Goal: Task Accomplishment & Management: Manage account settings

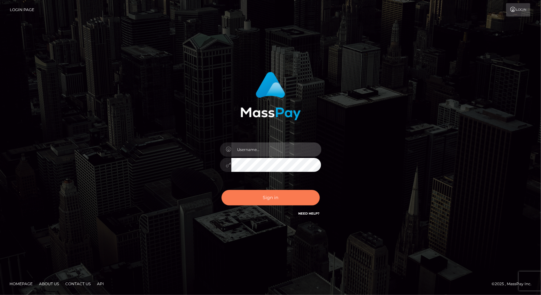
type input "tinan"
click at [269, 198] on button "Sign in" at bounding box center [271, 198] width 98 height 16
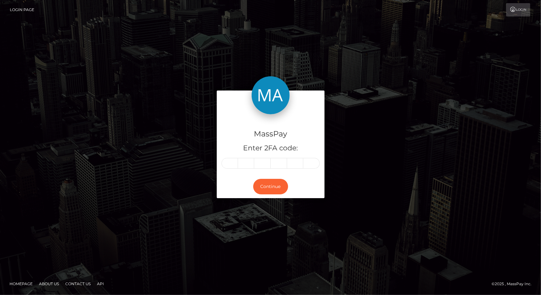
click at [274, 201] on form "MassPay Enter 2FA code: Continue" at bounding box center [271, 148] width 108 height 114
click at [229, 159] on input "text" at bounding box center [230, 163] width 16 height 11
type input "6"
type input "1"
type input "3"
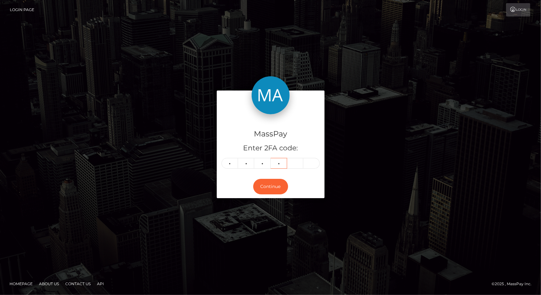
type input "3"
type input "4"
type input "8"
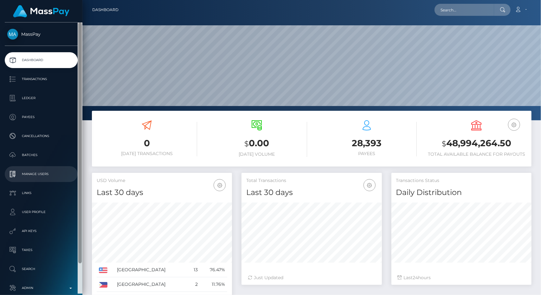
scroll to position [34, 0]
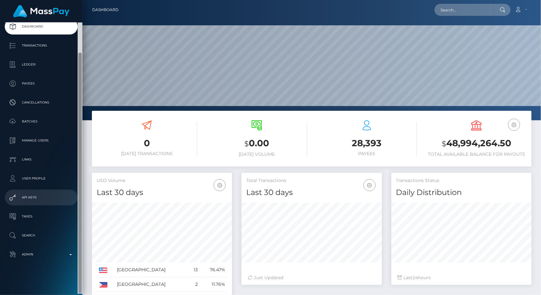
drag, startPoint x: 80, startPoint y: 70, endPoint x: 61, endPoint y: 196, distance: 127.6
click at [61, 196] on div "MassPay Dashboard Transactions Ledger Payees Cancellations" at bounding box center [41, 158] width 82 height 272
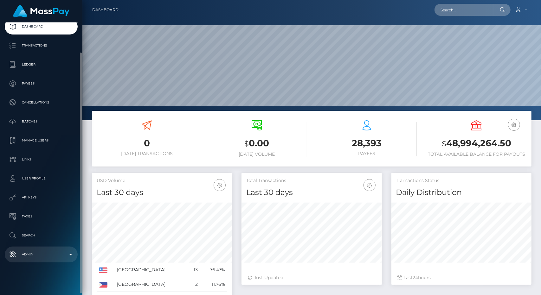
click at [39, 259] on p "Admin" at bounding box center [41, 255] width 68 height 10
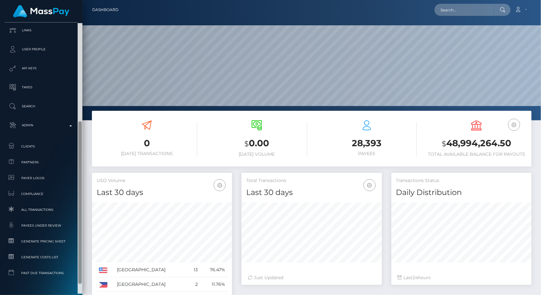
scroll to position [181, 0]
drag, startPoint x: 79, startPoint y: 136, endPoint x: 53, endPoint y: 310, distance: 176.2
click at [53, 295] on html "MassPay Dashboard Transactions Ledger Payees Cancellations Links" at bounding box center [270, 147] width 541 height 295
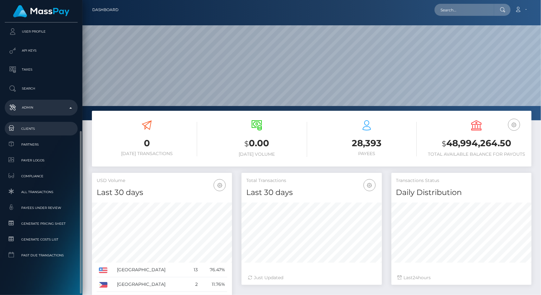
click at [44, 128] on span "Clients" at bounding box center [41, 128] width 68 height 7
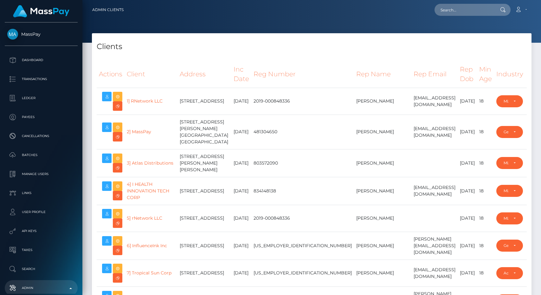
select select "223"
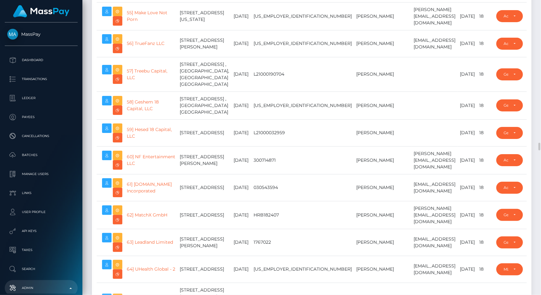
scroll to position [1797, 0]
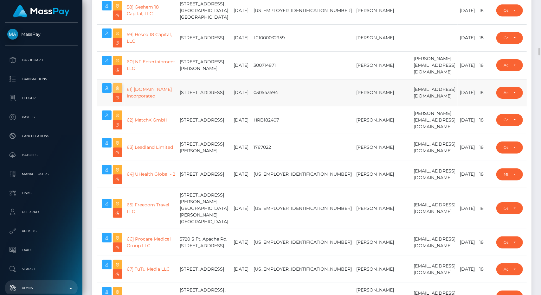
click at [121, 92] on icon at bounding box center [118, 88] width 8 height 8
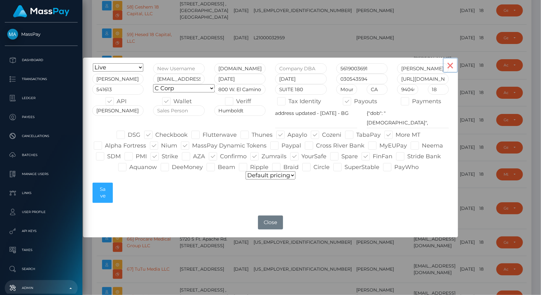
click at [452, 67] on button "×" at bounding box center [450, 65] width 15 height 15
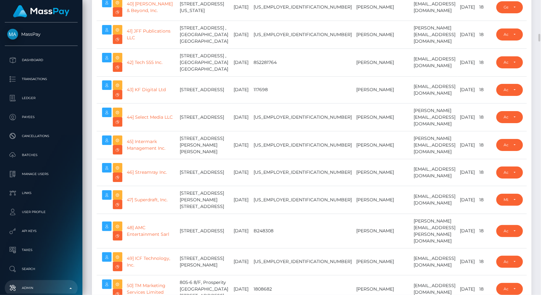
scroll to position [1340, 0]
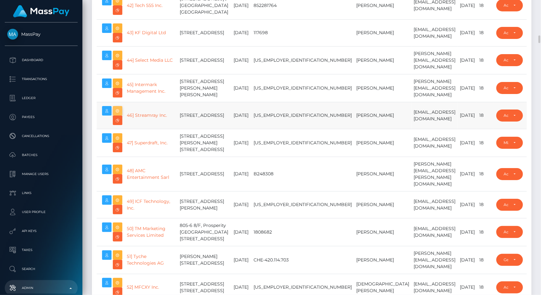
click at [116, 115] on icon at bounding box center [118, 111] width 8 height 8
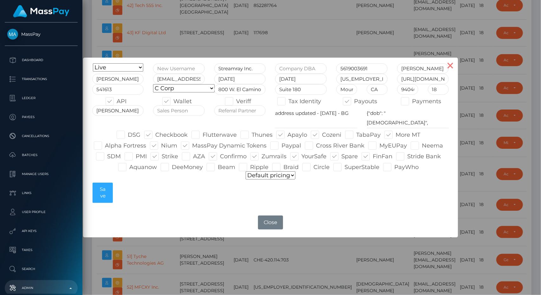
click at [454, 65] on button "×" at bounding box center [450, 65] width 15 height 15
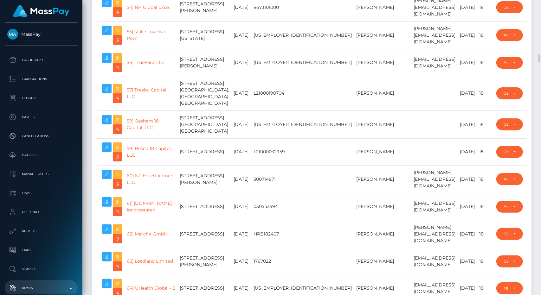
scroll to position [1702, 0]
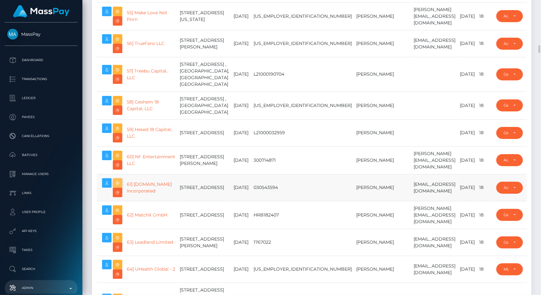
click at [118, 187] on icon at bounding box center [118, 183] width 8 height 8
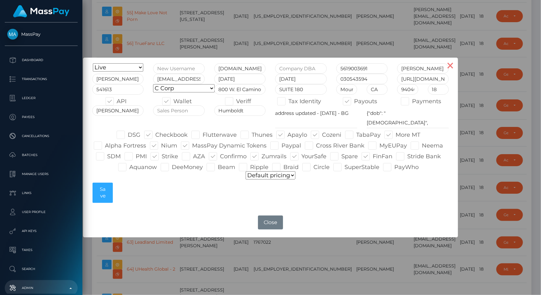
click at [449, 71] on button "×" at bounding box center [450, 65] width 15 height 15
